Goal: Task Accomplishment & Management: Use online tool/utility

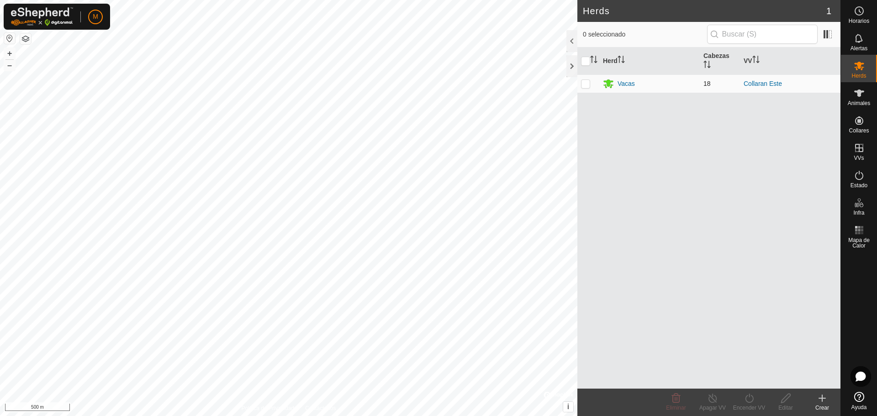
click at [588, 82] on p-checkbox at bounding box center [585, 83] width 9 height 7
checkbox input "true"
click at [588, 82] on p-checkbox at bounding box center [585, 83] width 9 height 7
checkbox input "false"
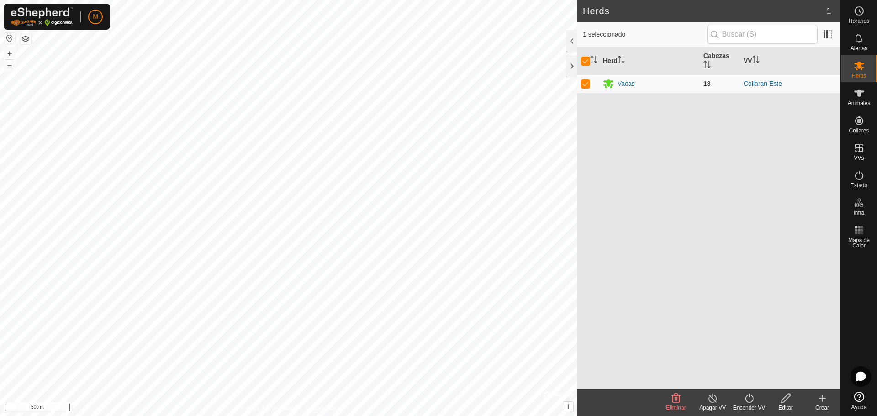
checkbox input "false"
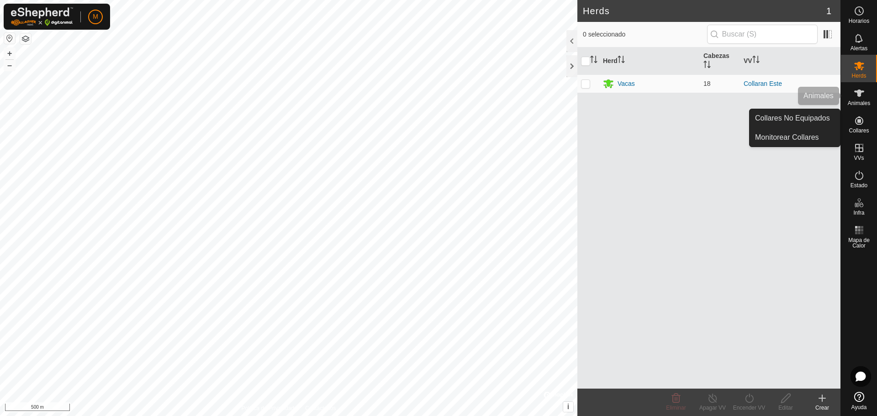
click at [858, 102] on span "Animales" at bounding box center [859, 103] width 22 height 5
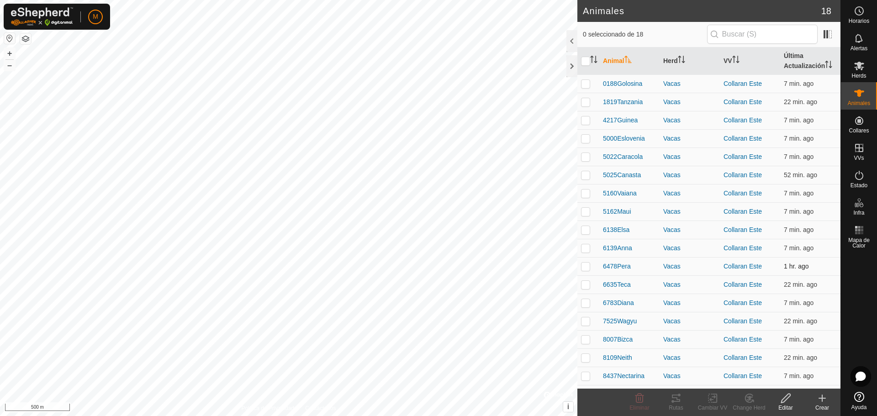
click at [589, 266] on p-checkbox at bounding box center [585, 266] width 9 height 7
checkbox input "true"
click at [676, 404] on div "Rutas" at bounding box center [676, 408] width 37 height 8
